Goal: Navigation & Orientation: Find specific page/section

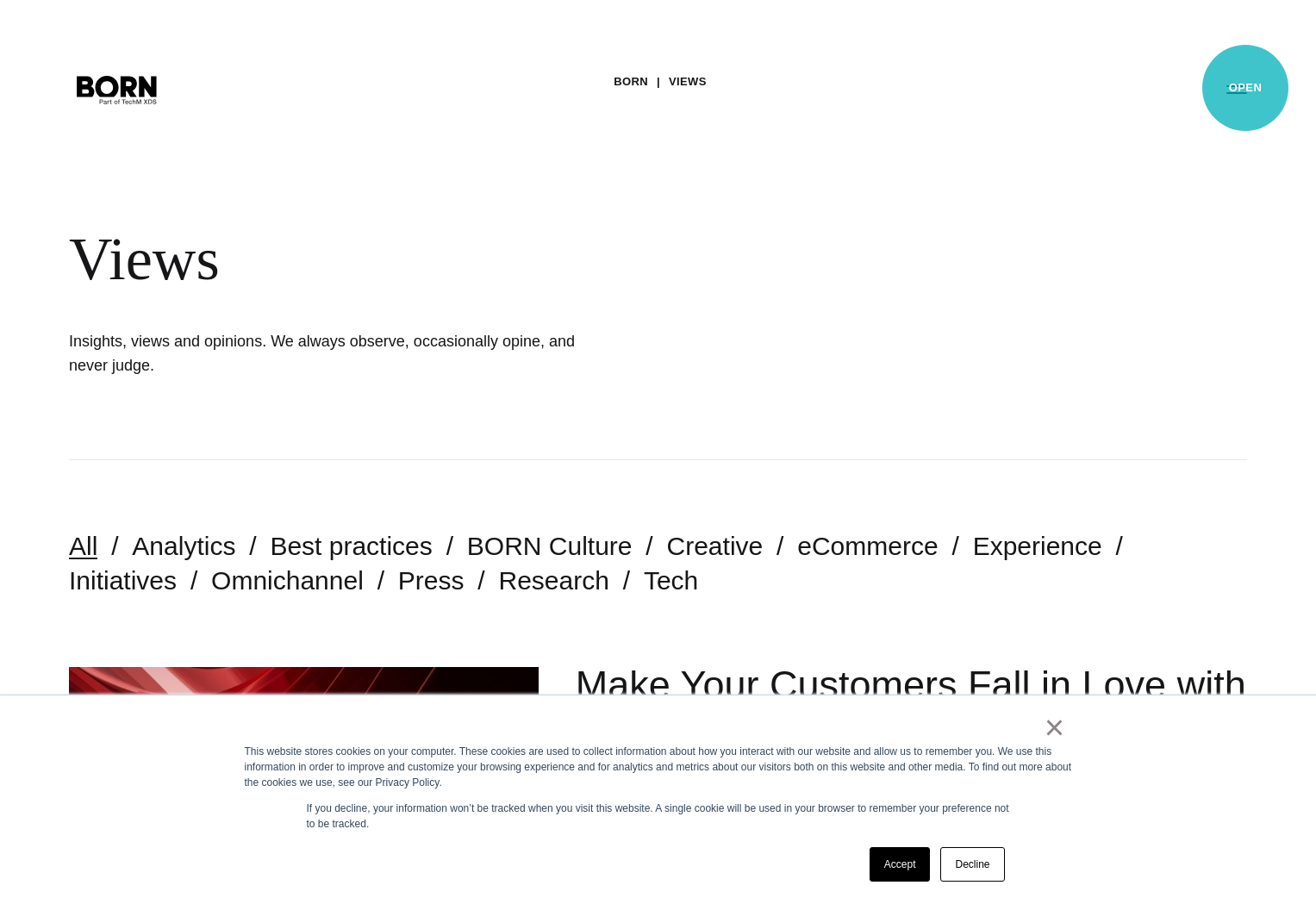
click at [1245, 88] on button "Primary Menu" at bounding box center [1235, 89] width 41 height 36
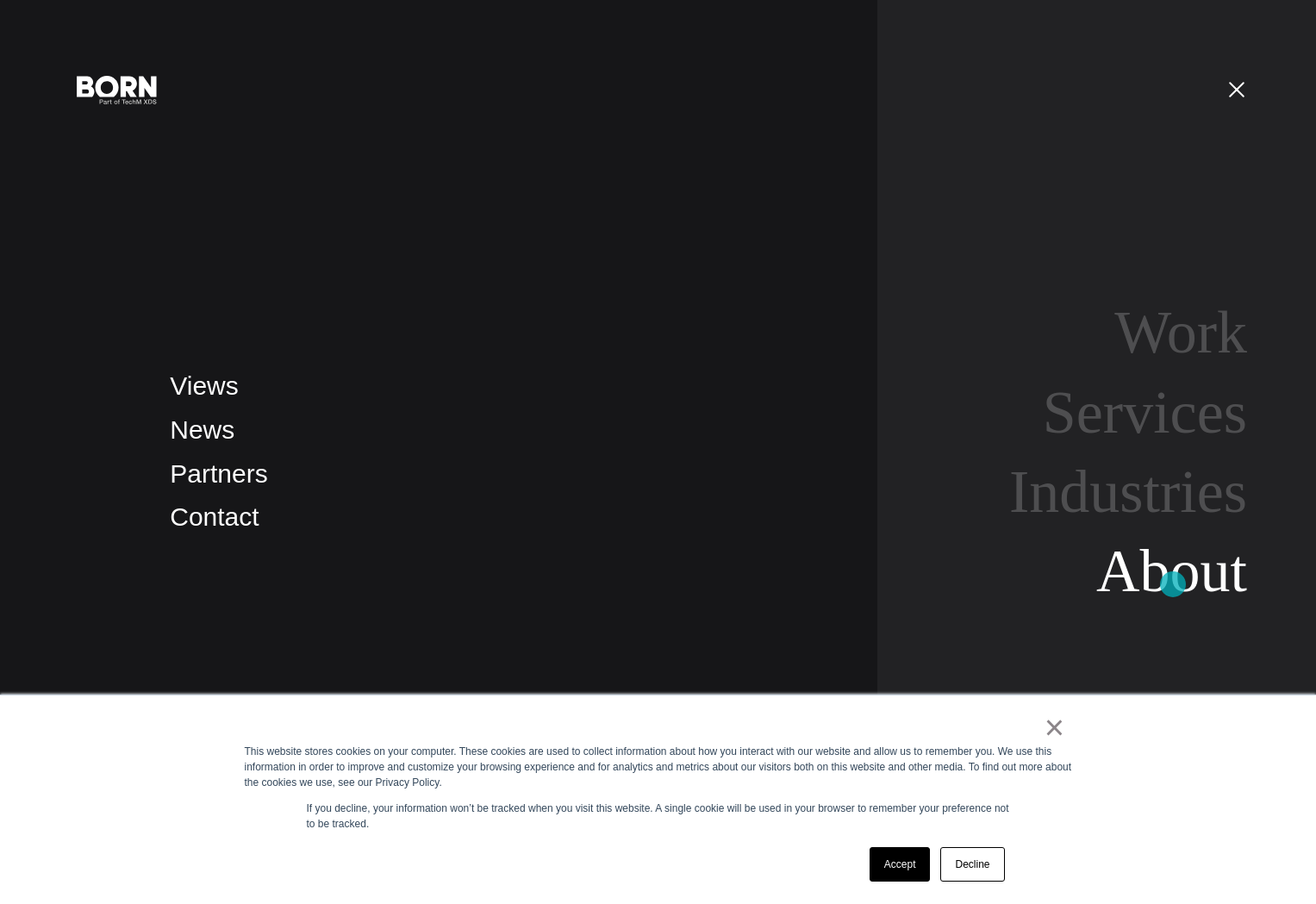
click at [1172, 586] on link "About" at bounding box center [1170, 570] width 151 height 67
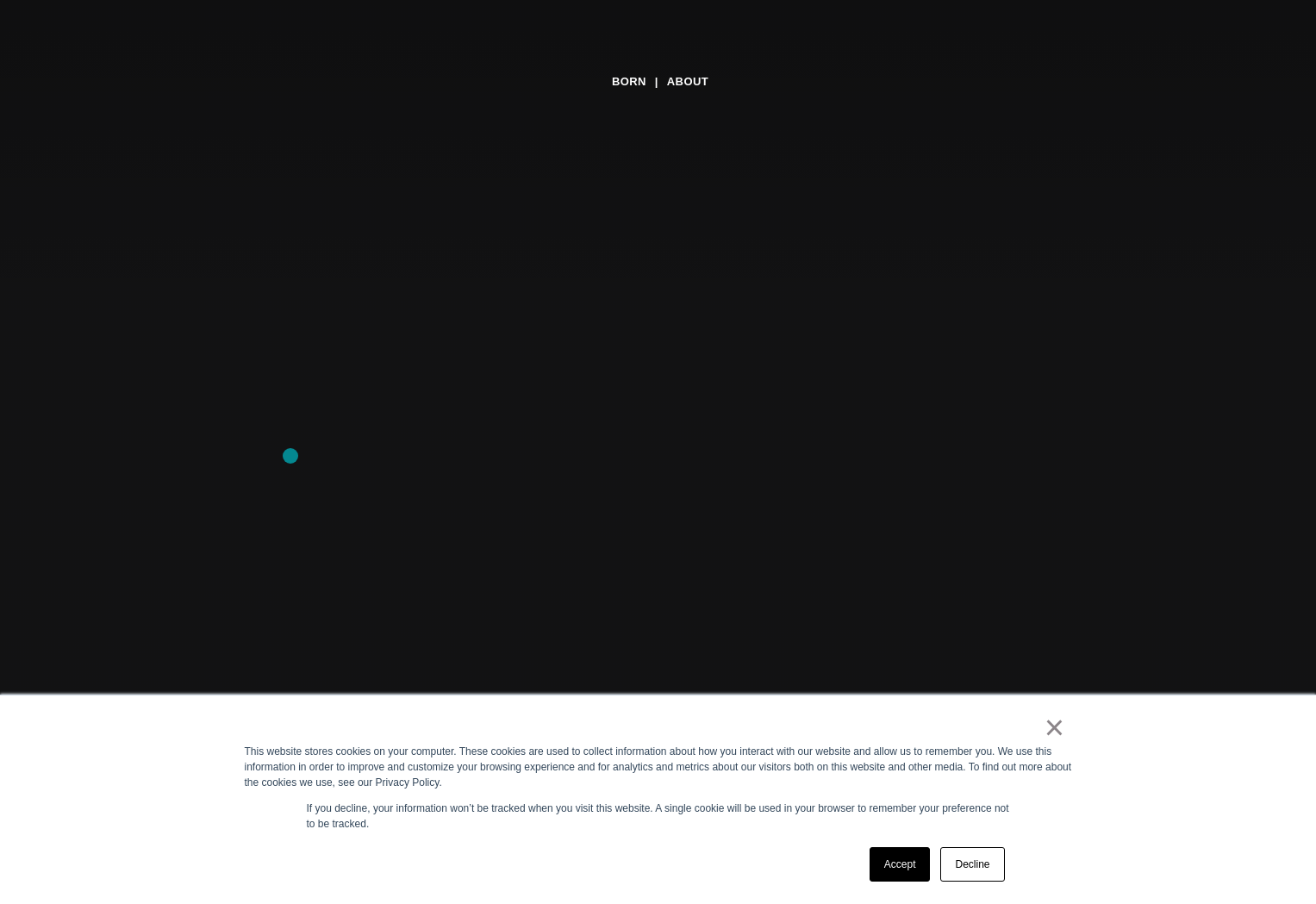
scroll to position [328, 0]
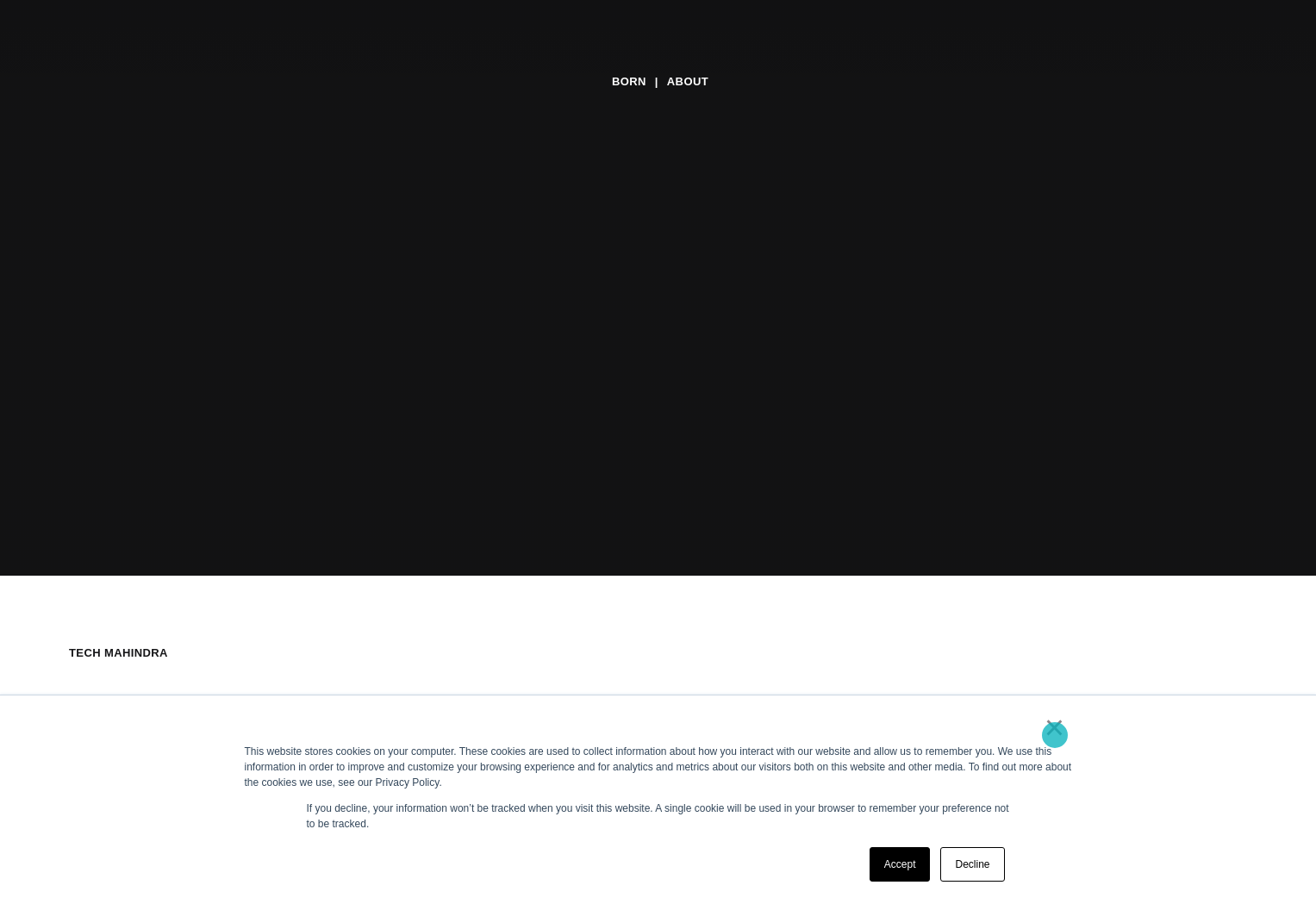
click at [1055, 735] on link "×" at bounding box center [1054, 728] width 21 height 16
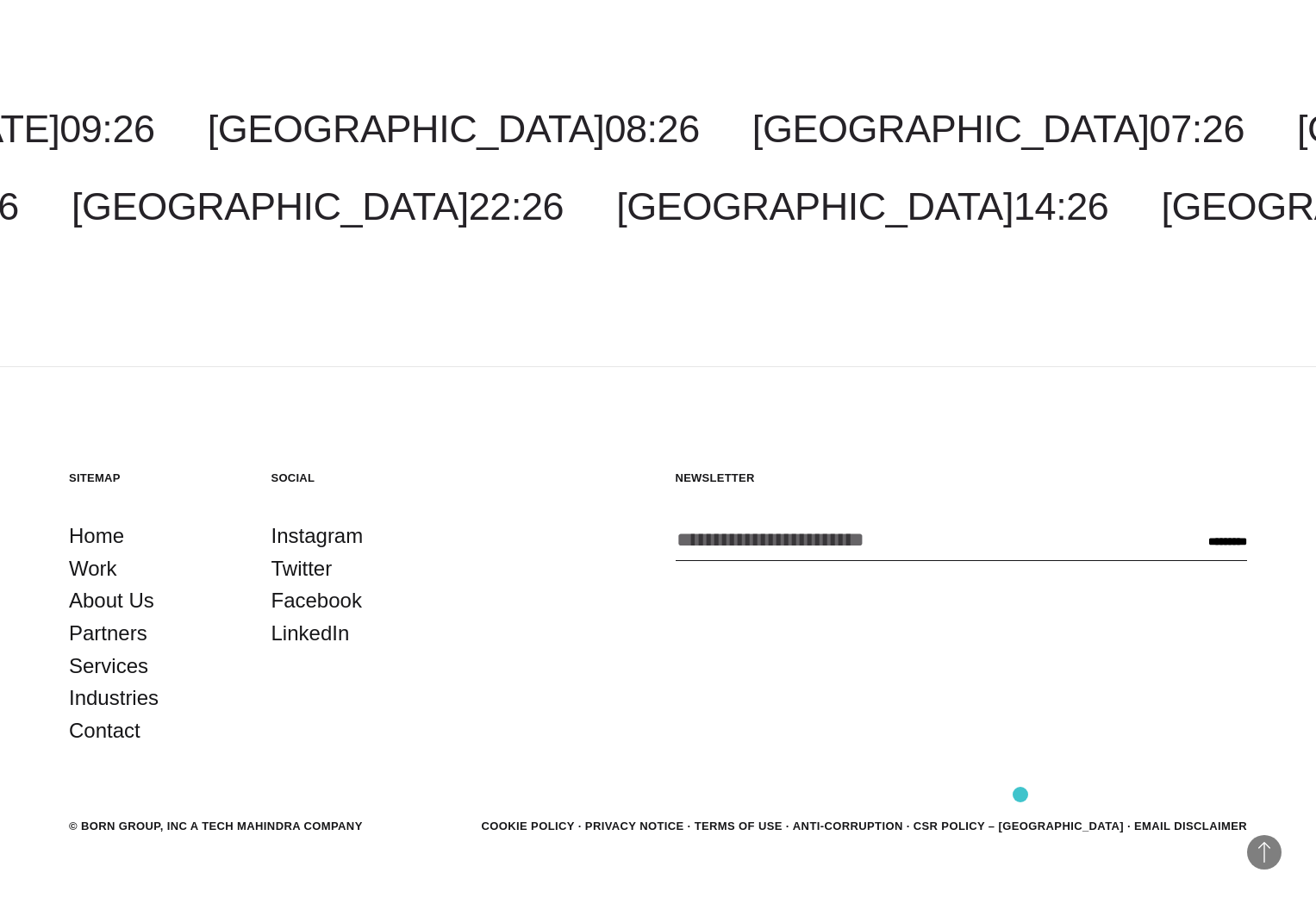
scroll to position [6759, 0]
